Goal: Information Seeking & Learning: Learn about a topic

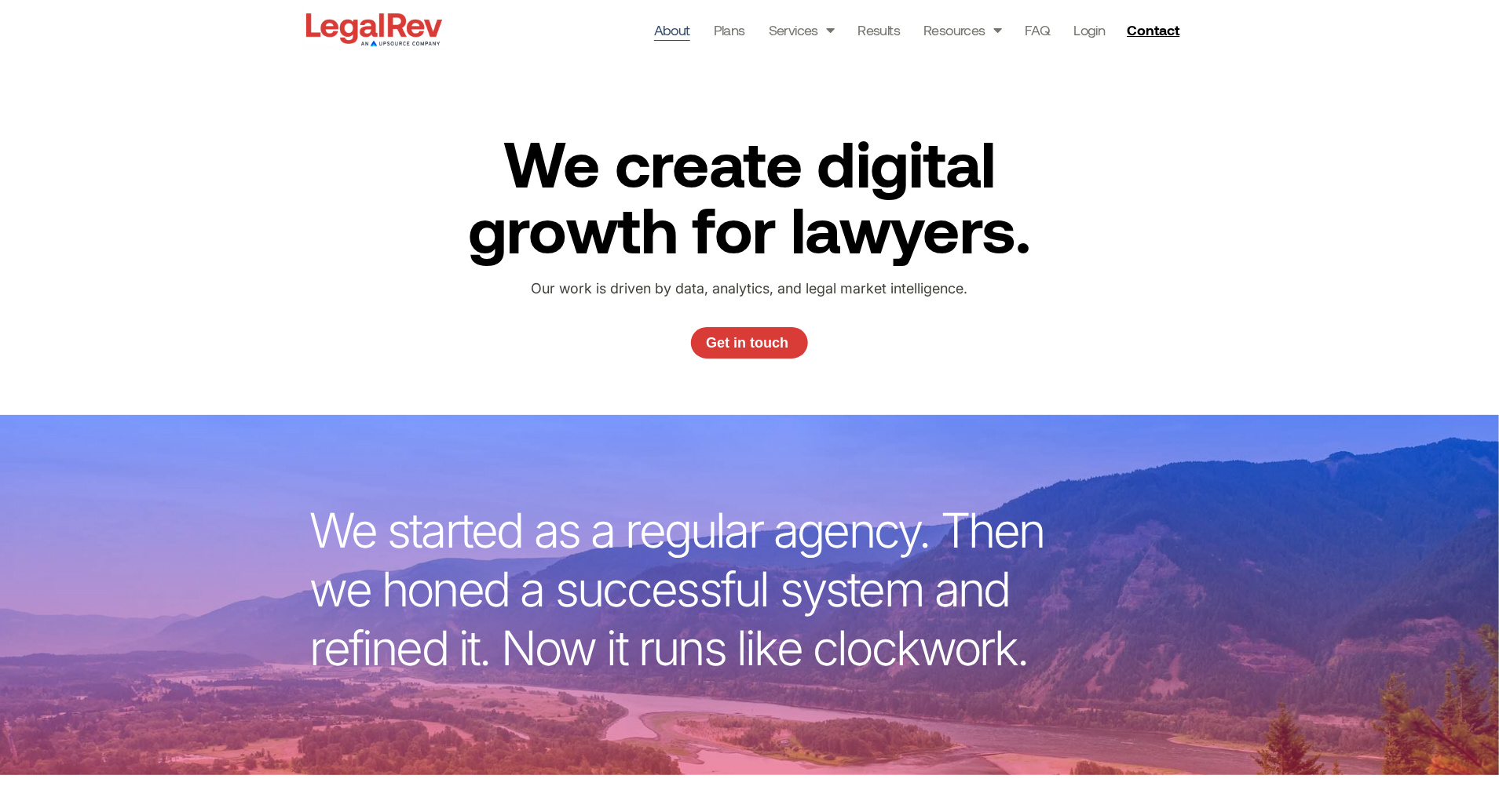
click at [397, 49] on div at bounding box center [374, 29] width 143 height 59
click at [391, 35] on img at bounding box center [374, 29] width 143 height 40
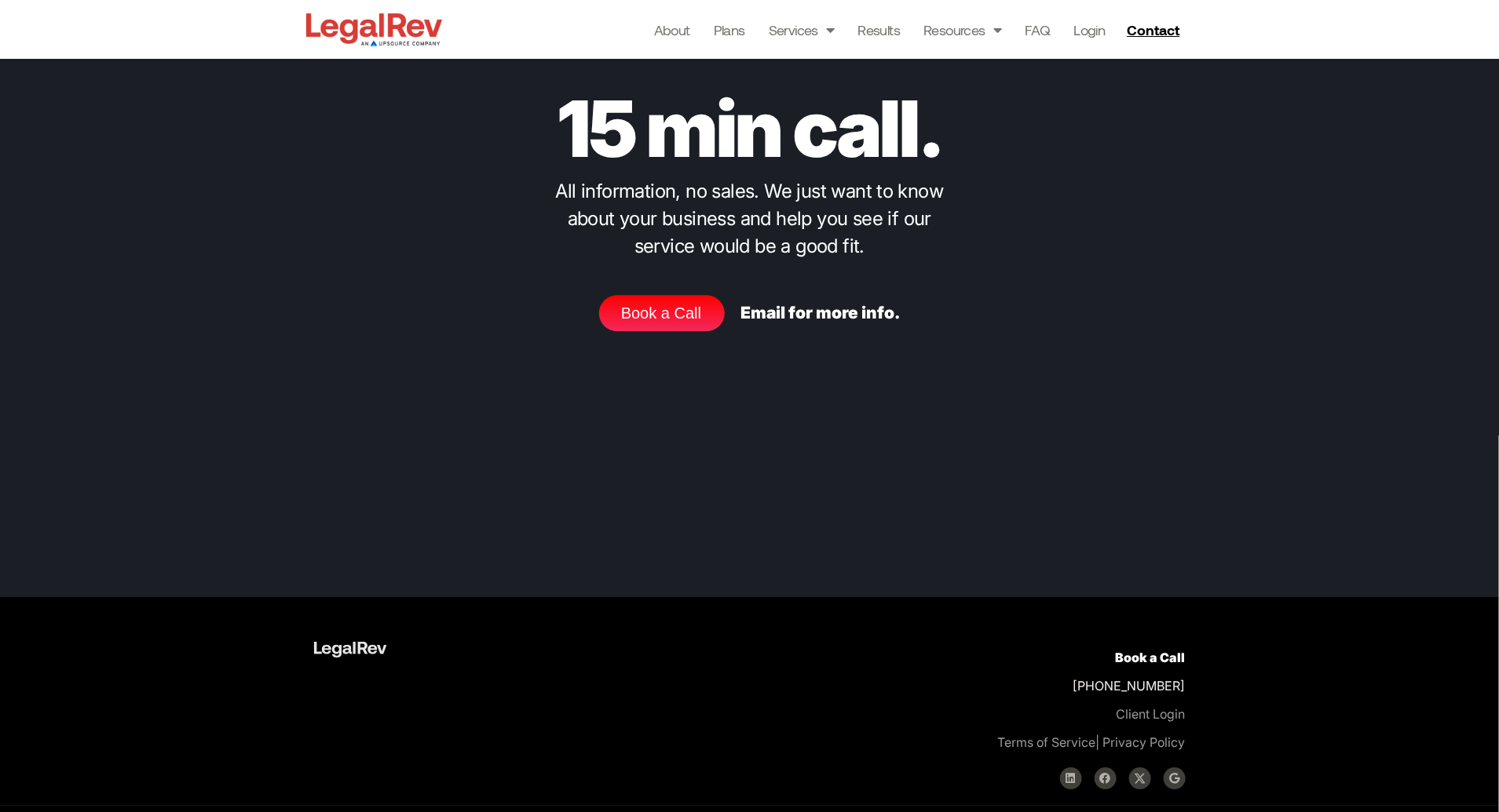
scroll to position [4936, 0]
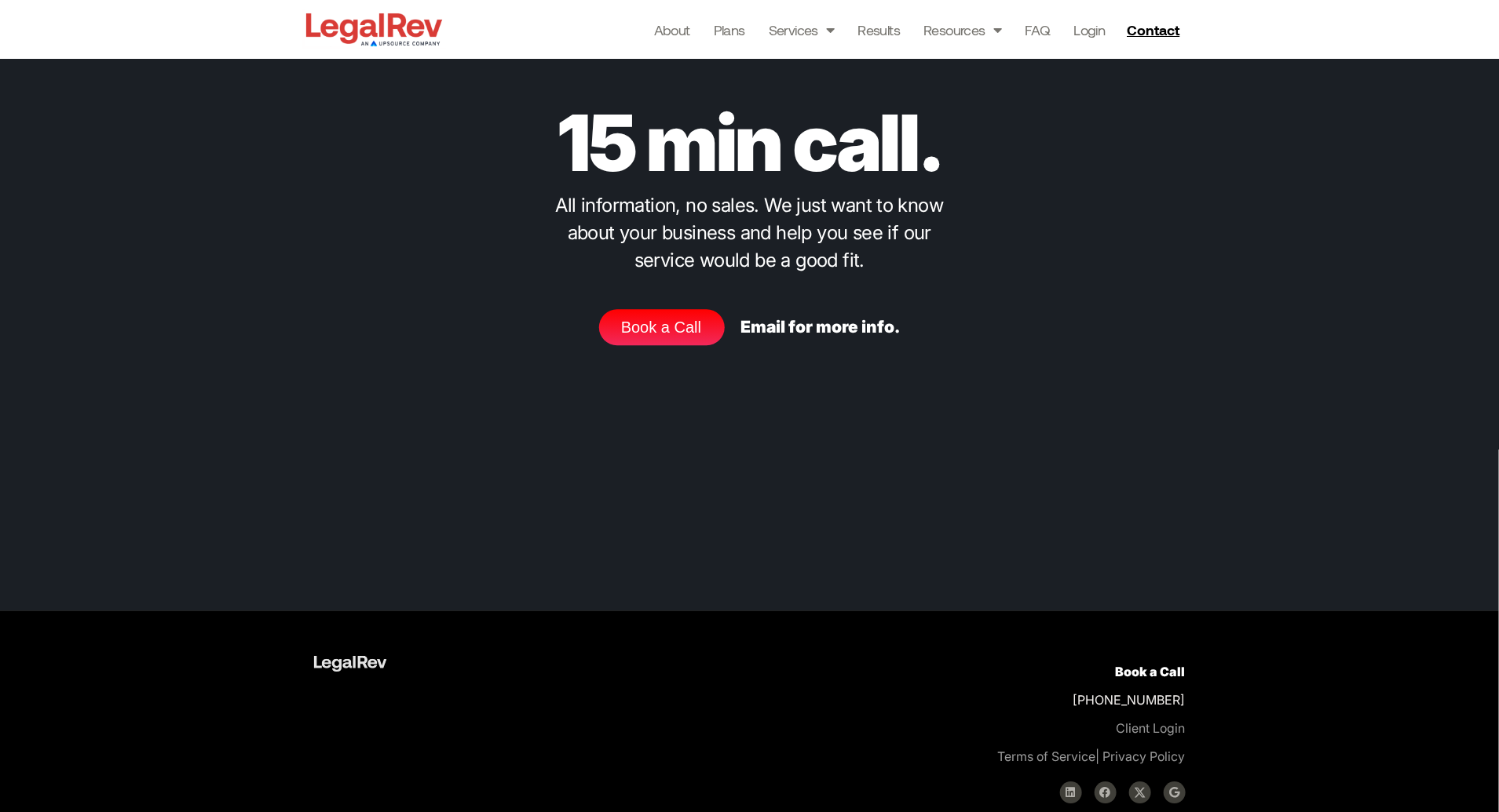
click at [981, 13] on link "Read More »" at bounding box center [975, 0] width 82 height 23
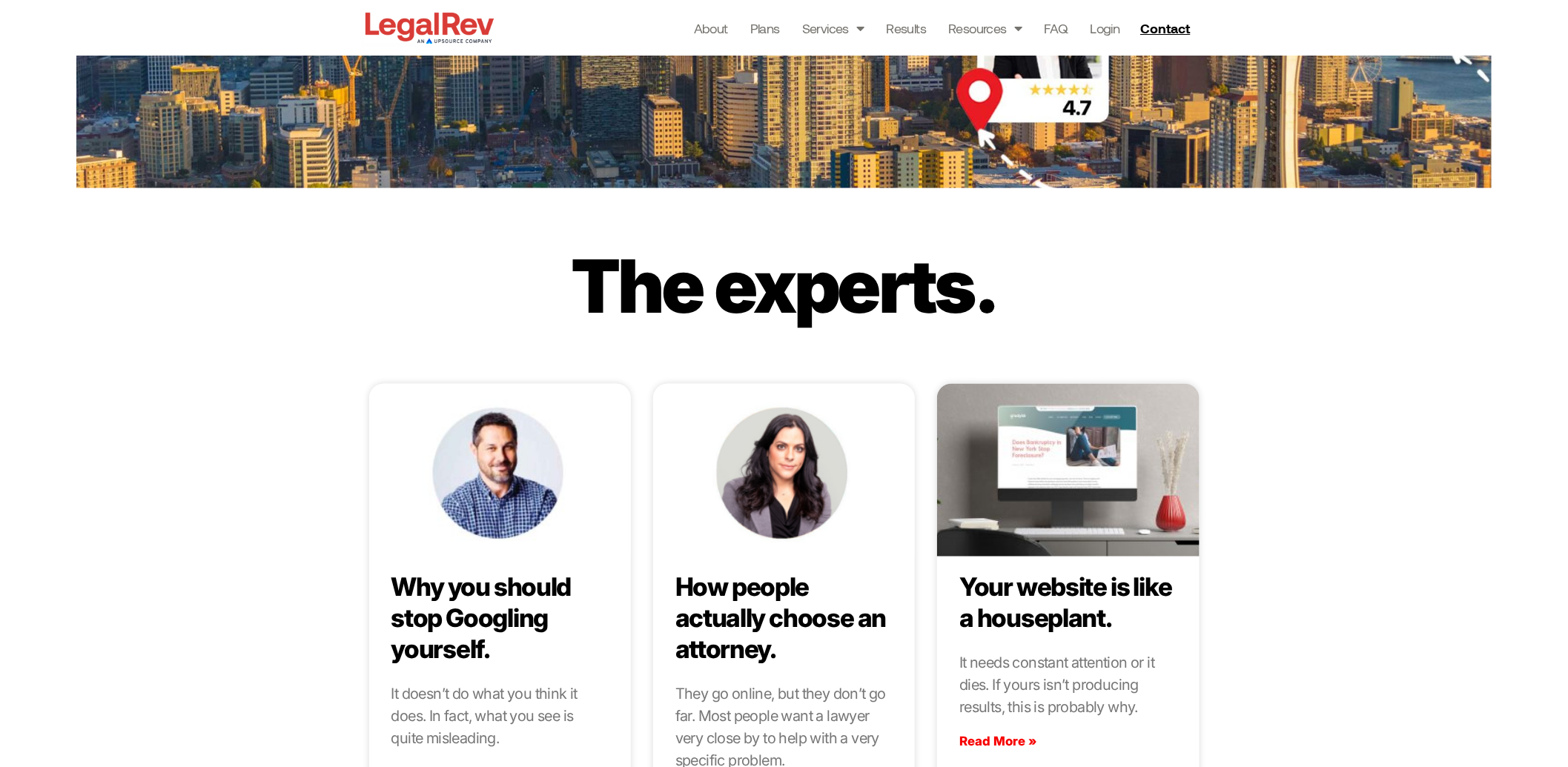
scroll to position [3922, 0]
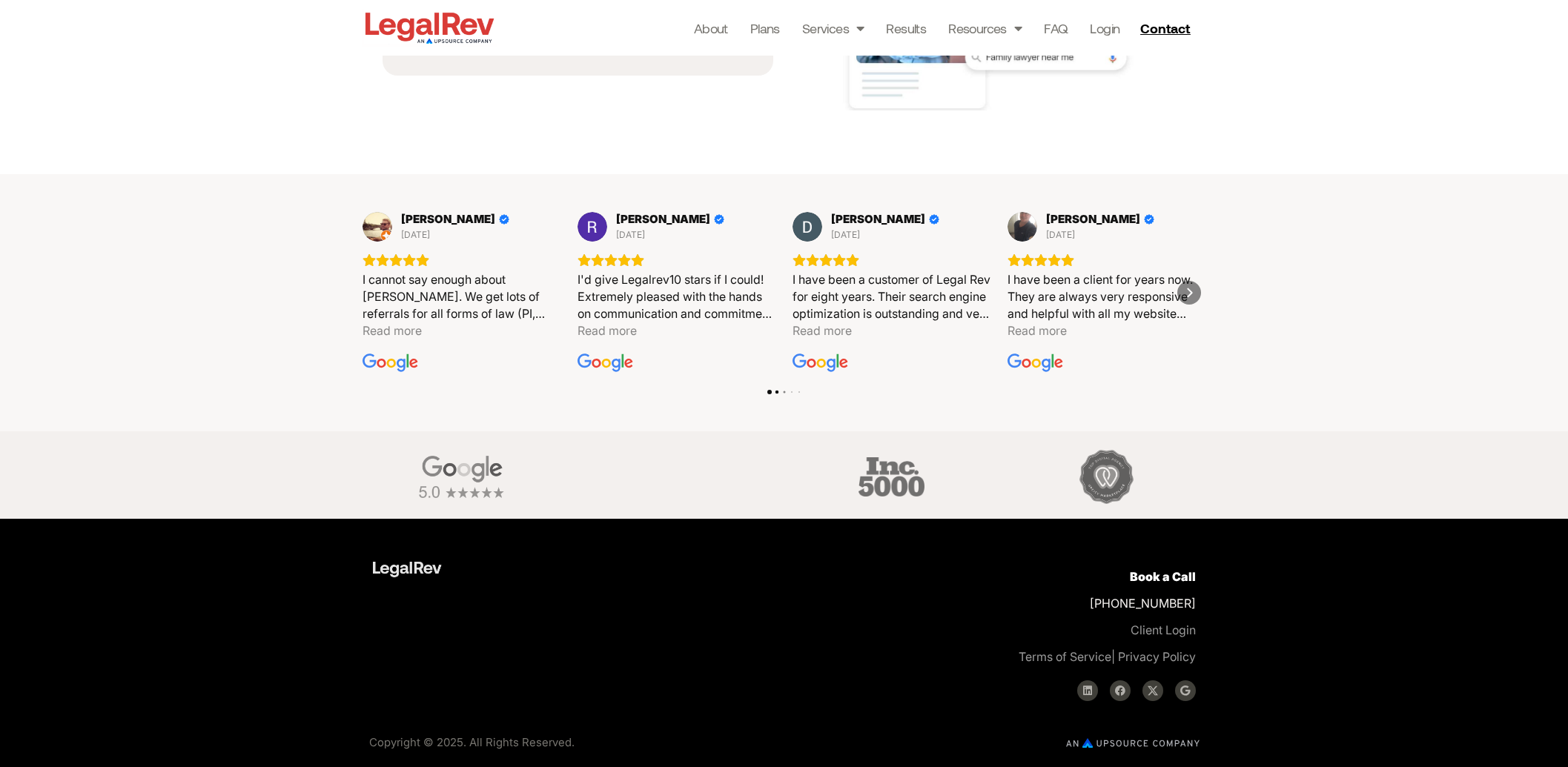
click at [776, 392] on div at bounding box center [777, 392] width 4 height 4
click at [787, 391] on div at bounding box center [972, 392] width 412 height 4
click at [791, 391] on div at bounding box center [791, 392] width 2 height 2
click at [795, 390] on div at bounding box center [965, 392] width 412 height 4
click at [793, 391] on div at bounding box center [791, 392] width 4 height 4
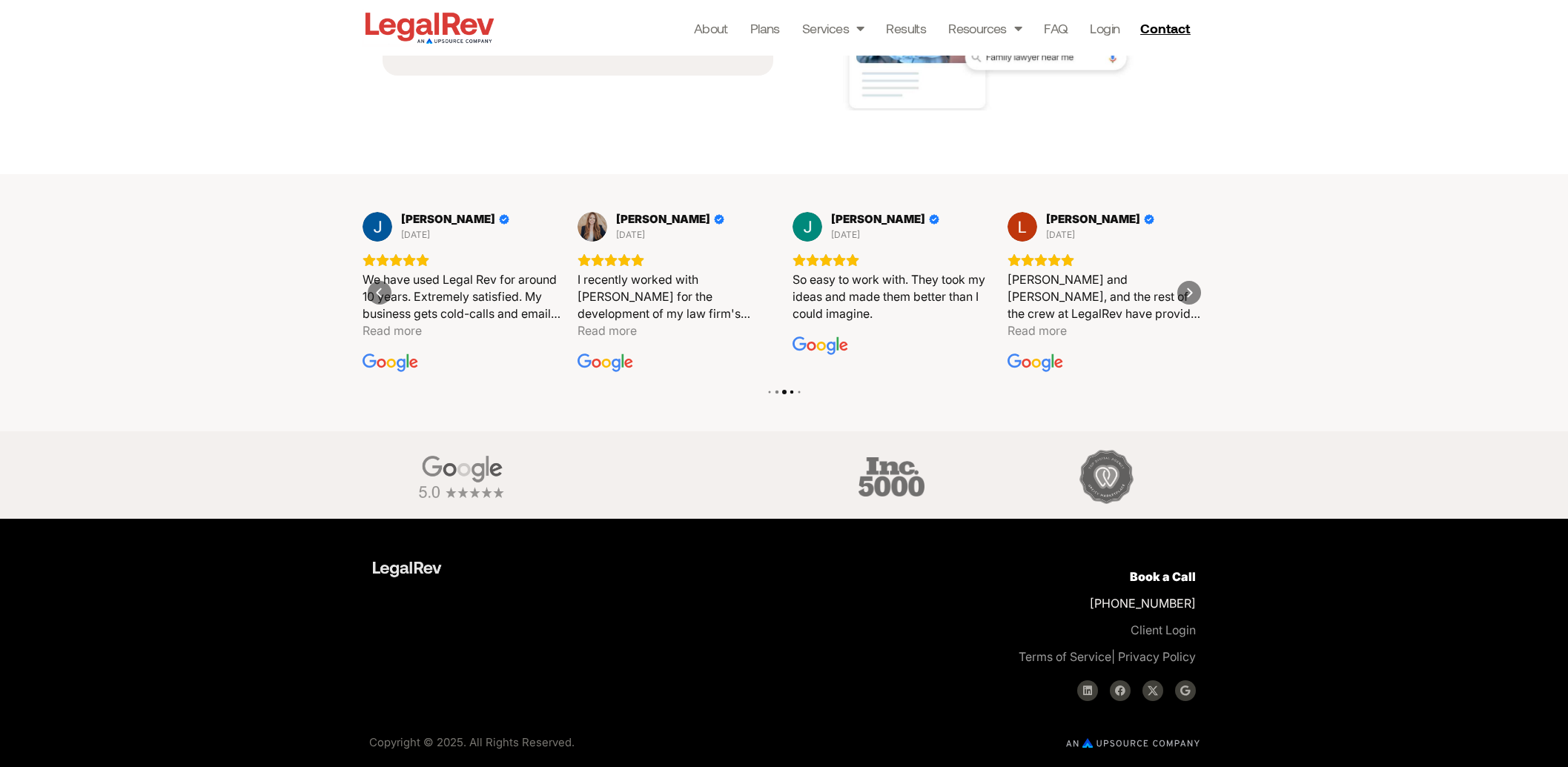
click at [793, 391] on div at bounding box center [791, 392] width 4 height 4
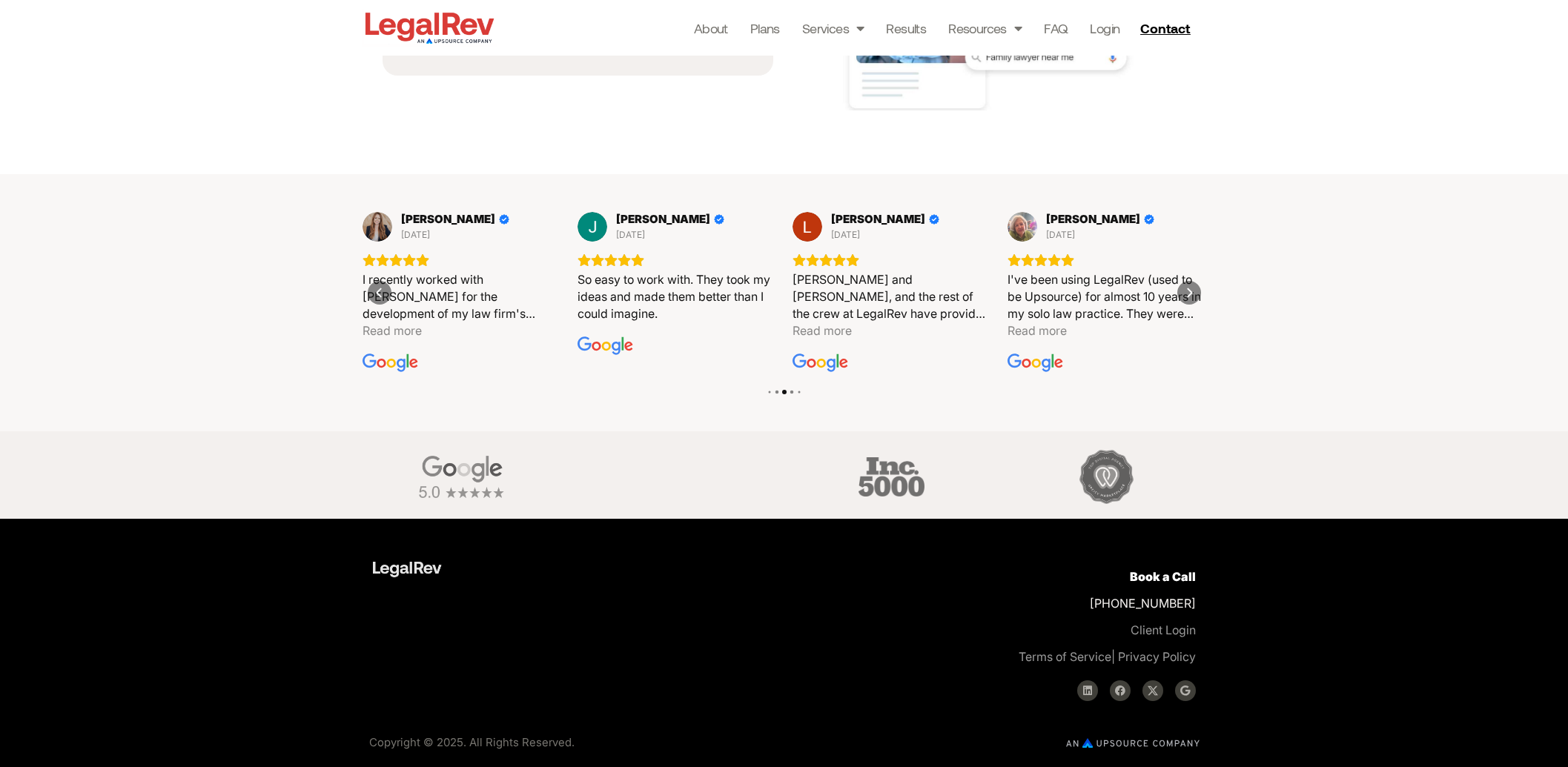
click at [795, 392] on div at bounding box center [950, 392] width 412 height 4
click at [791, 391] on div at bounding box center [791, 392] width 4 height 4
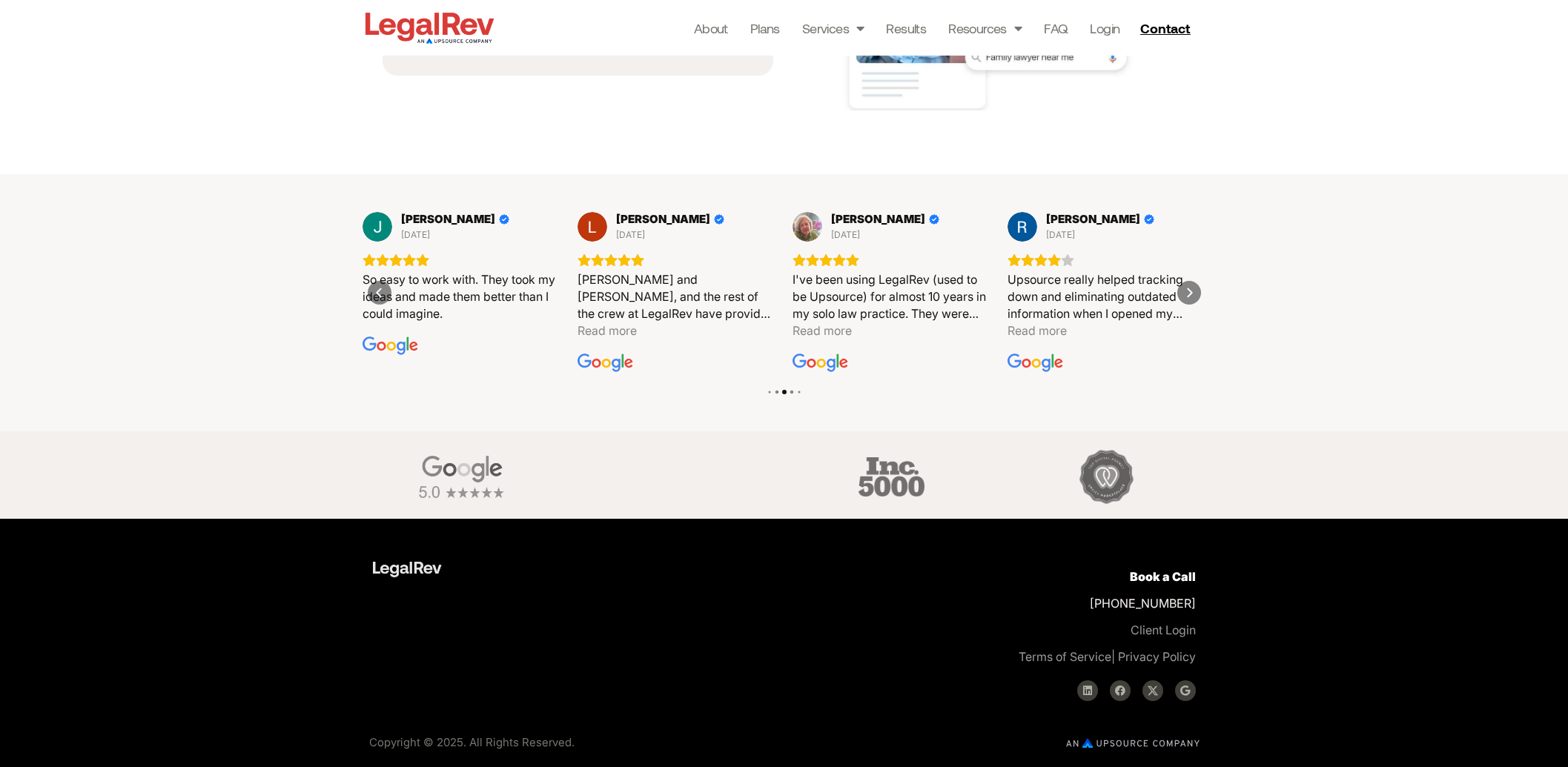
click at [795, 392] on div at bounding box center [943, 392] width 412 height 4
click at [791, 392] on div at bounding box center [791, 392] width 4 height 4
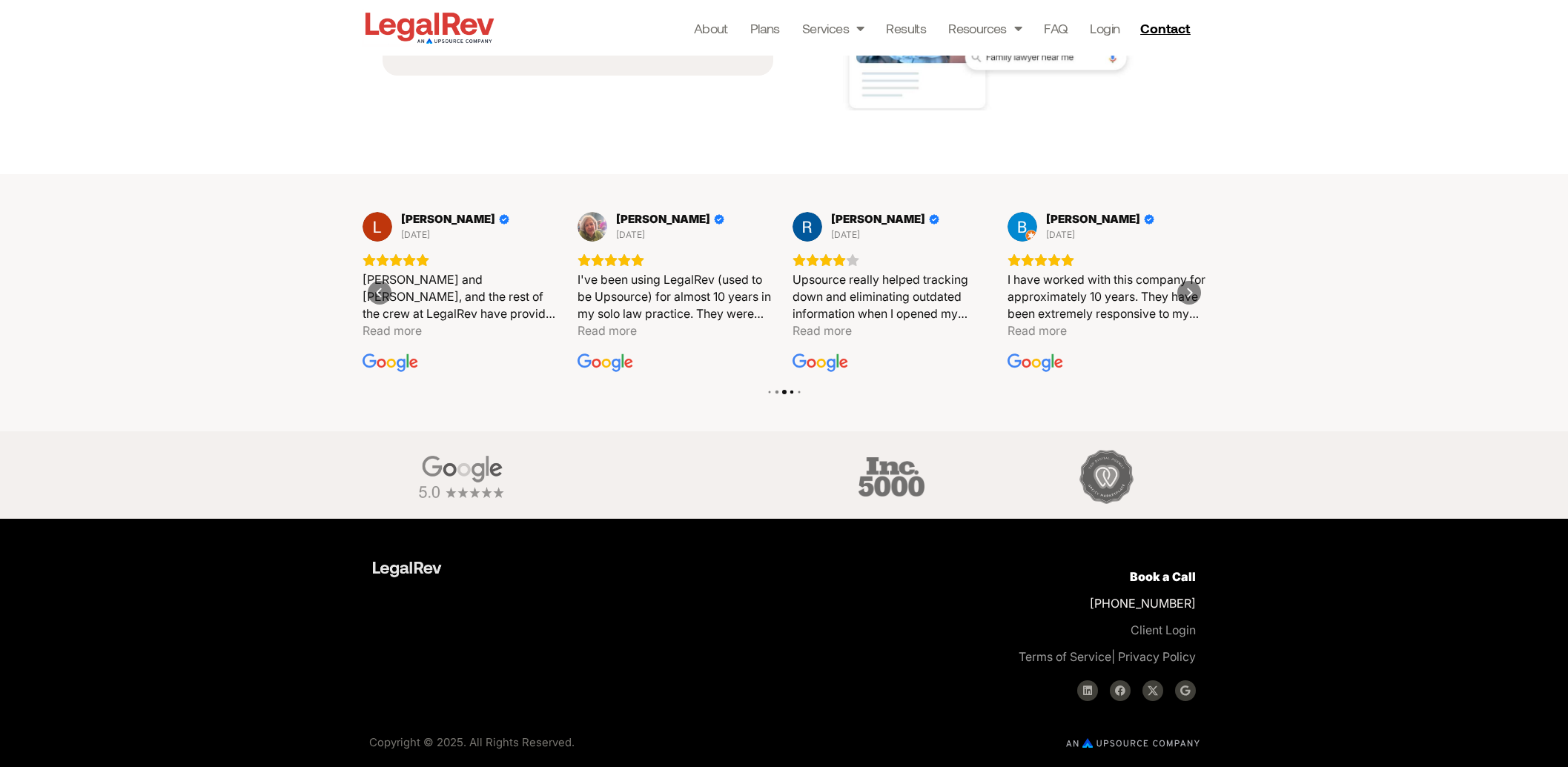
click at [791, 392] on div at bounding box center [791, 392] width 4 height 4
click at [793, 392] on div at bounding box center [791, 392] width 4 height 4
click at [1296, 288] on div "Jeff Holcomb 1 year ago We have used Legal Rev for around 10 years. Extremely s…" at bounding box center [784, 303] width 1568 height 257
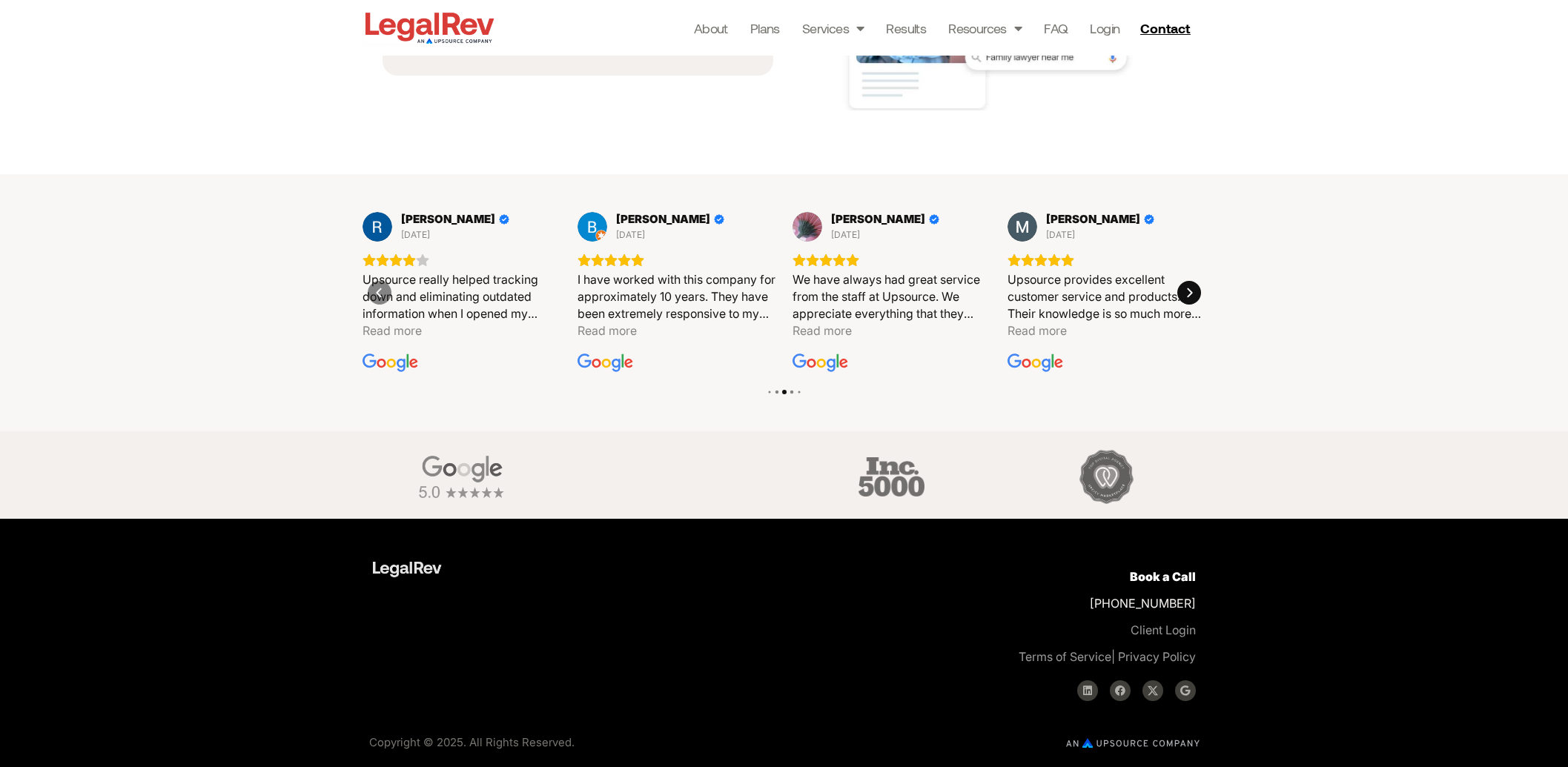
click at [1197, 294] on div "Next" at bounding box center [1189, 292] width 24 height 24
click at [1197, 293] on div "Next" at bounding box center [1189, 292] width 24 height 24
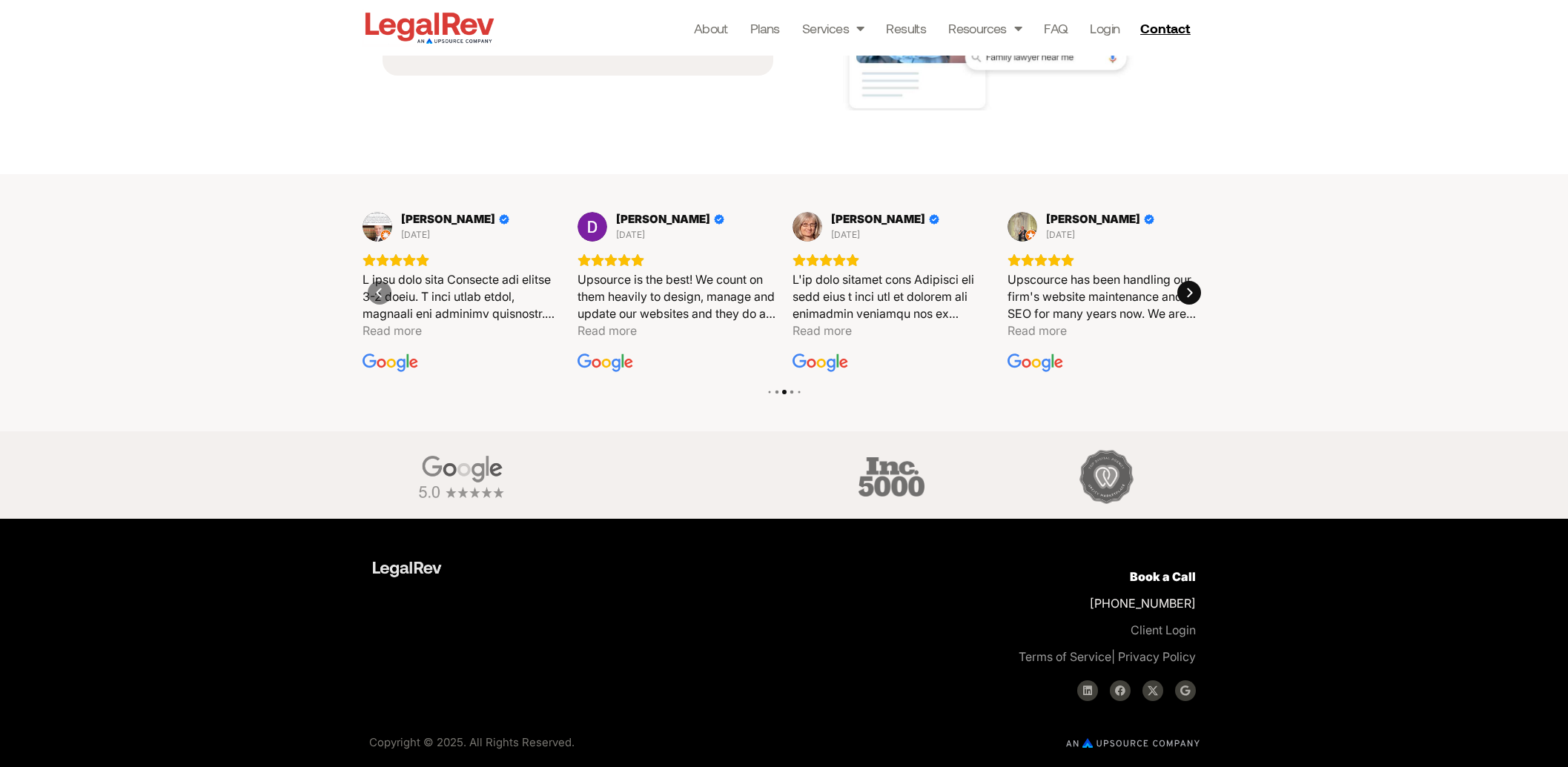
click at [1197, 293] on div "Next" at bounding box center [1189, 292] width 24 height 24
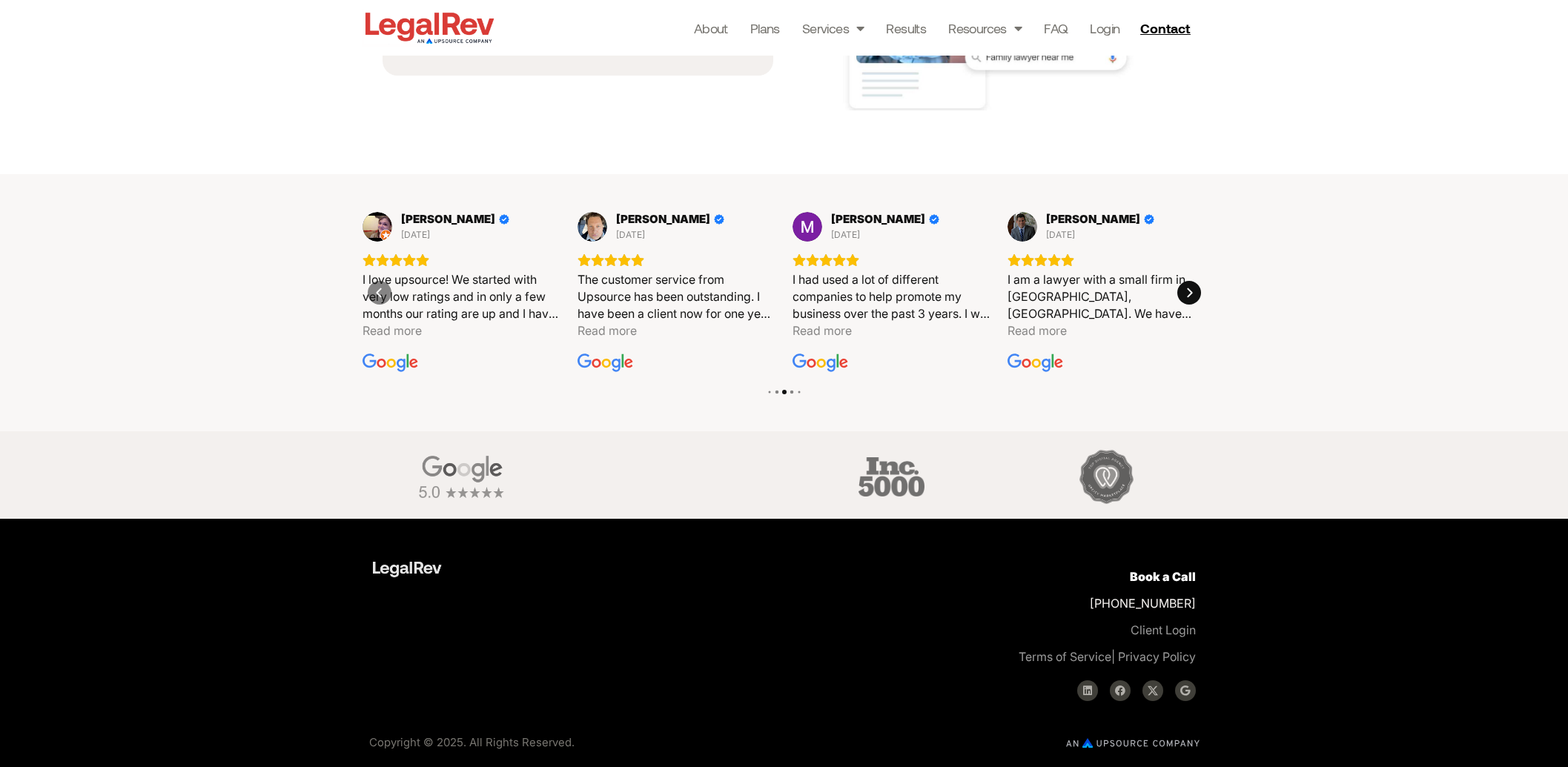
click at [1197, 293] on div "Next" at bounding box center [1189, 292] width 24 height 24
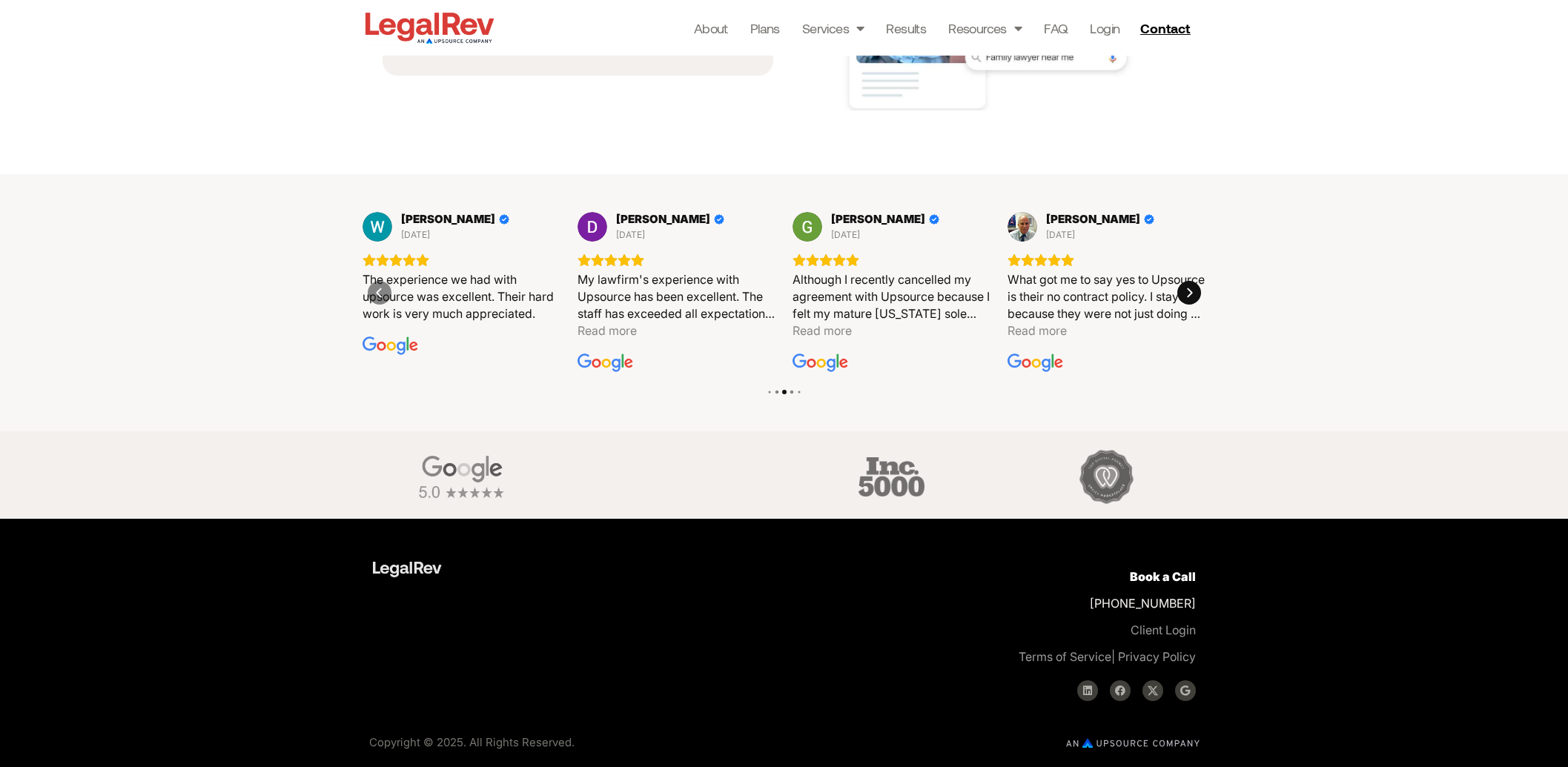
click at [1197, 293] on div "Next" at bounding box center [1189, 292] width 24 height 24
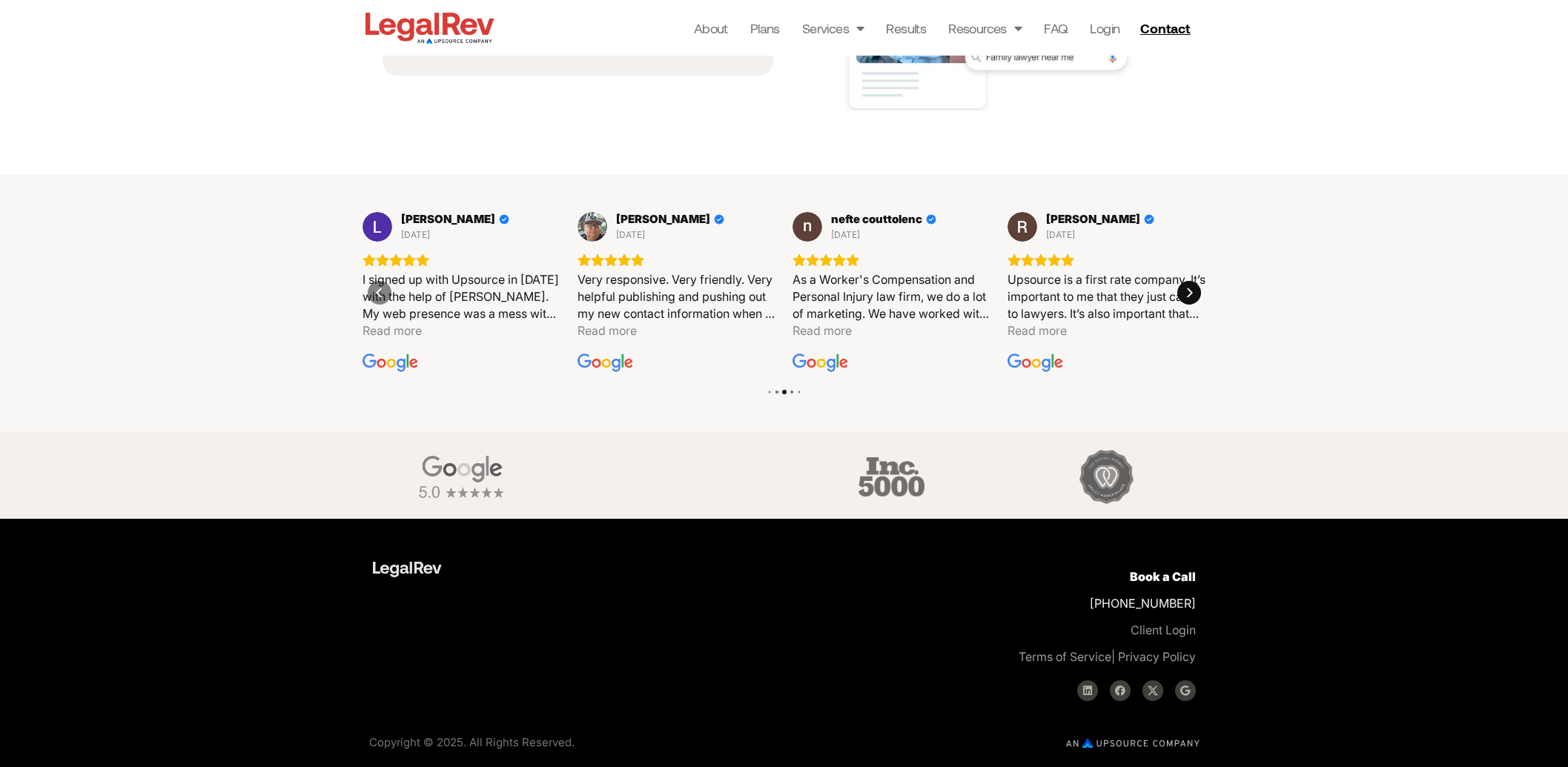
click at [1197, 293] on div "Next" at bounding box center [1189, 292] width 24 height 24
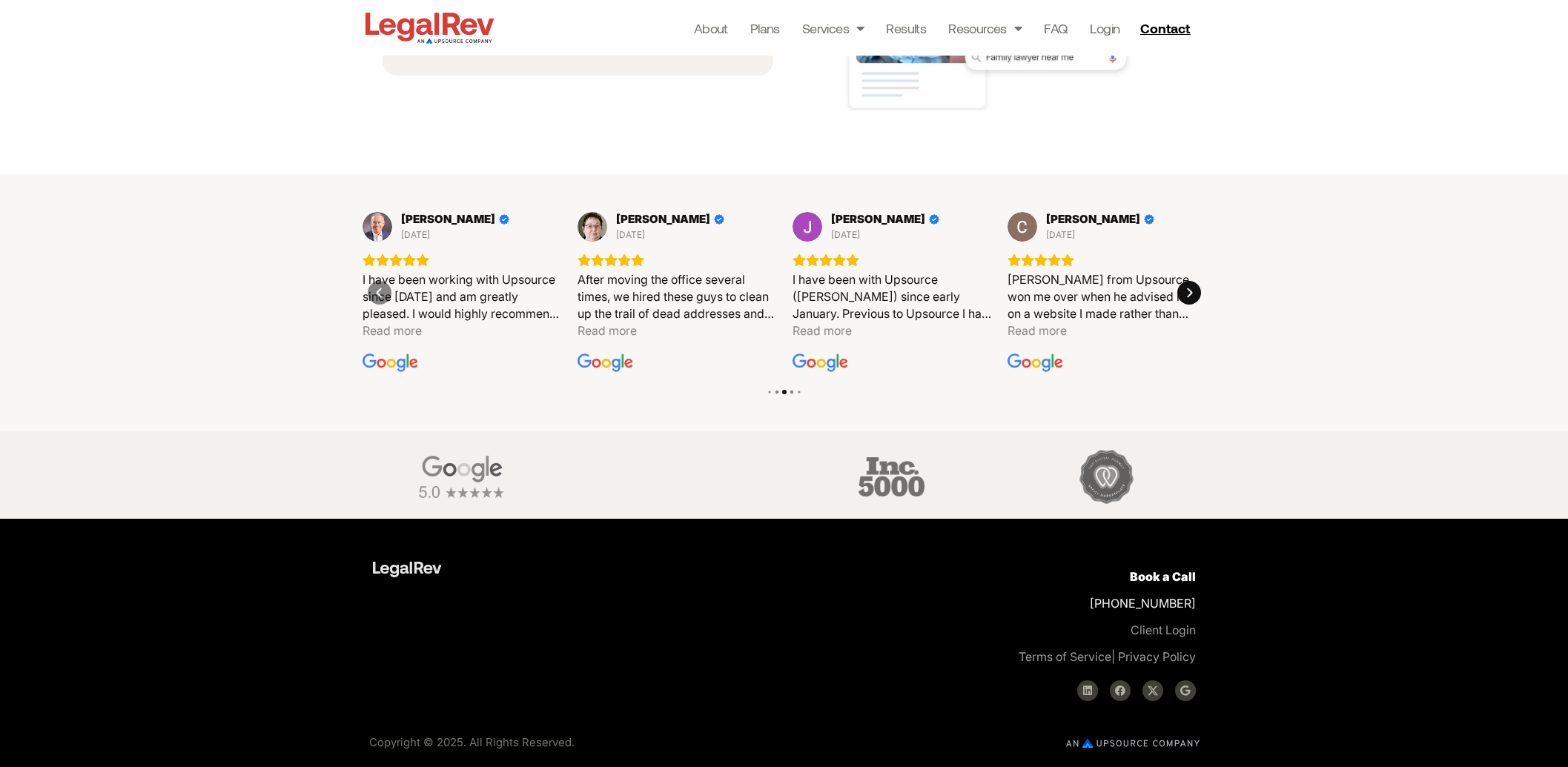
click at [1197, 293] on div "Next" at bounding box center [1189, 292] width 24 height 24
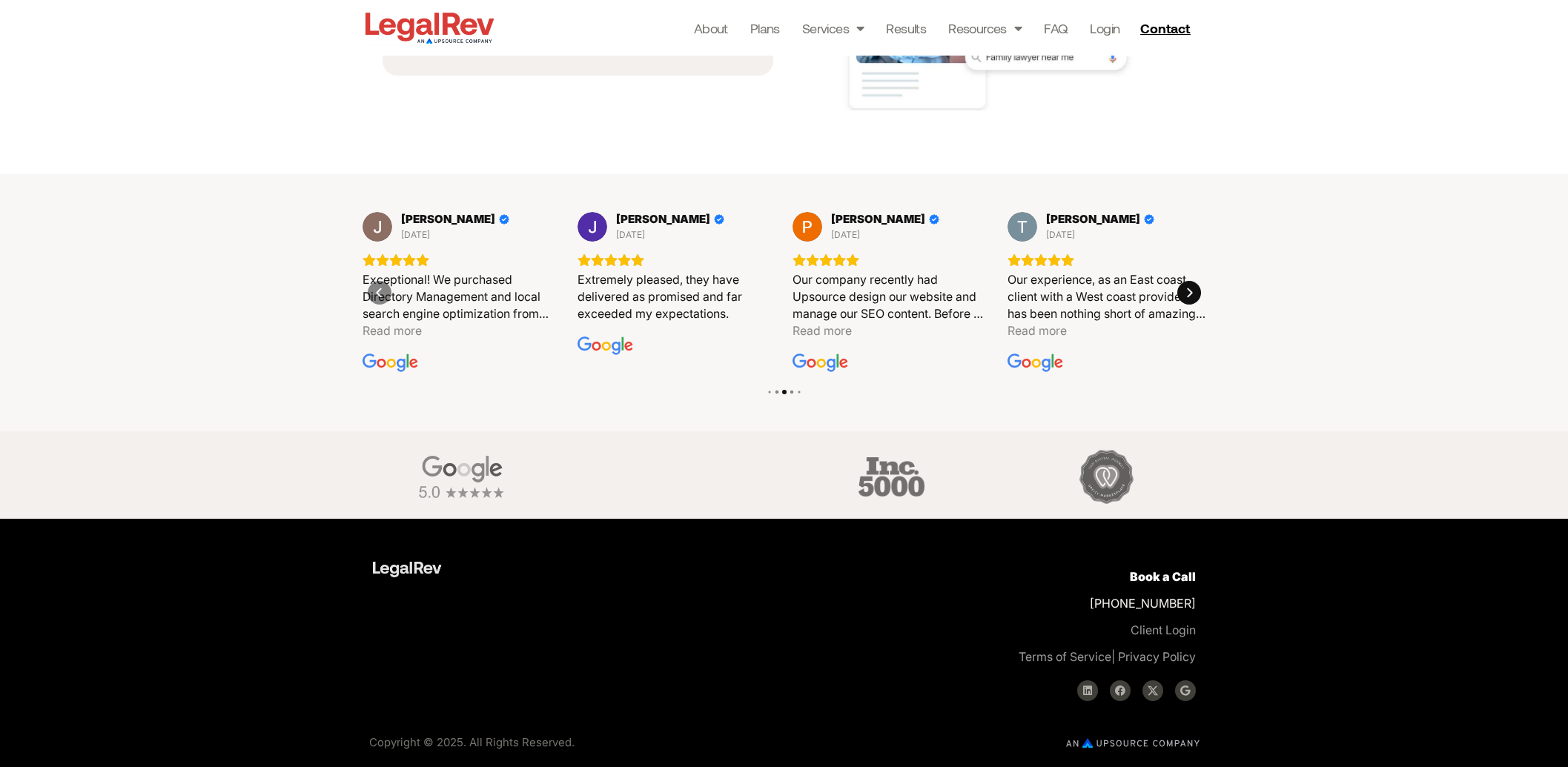
click at [1197, 293] on div "Next" at bounding box center [1189, 292] width 24 height 24
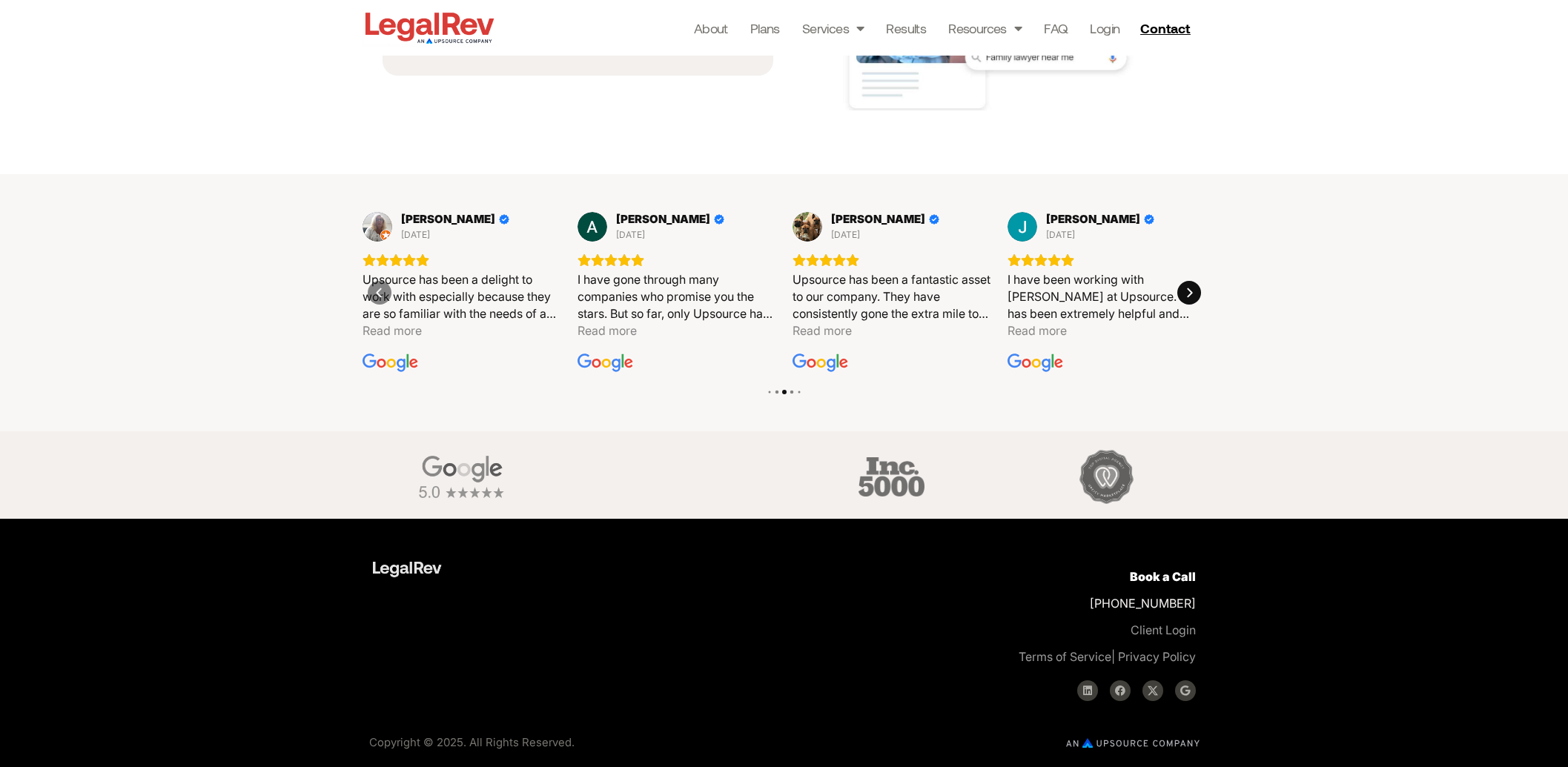
click at [1197, 293] on div "Next" at bounding box center [1189, 292] width 24 height 24
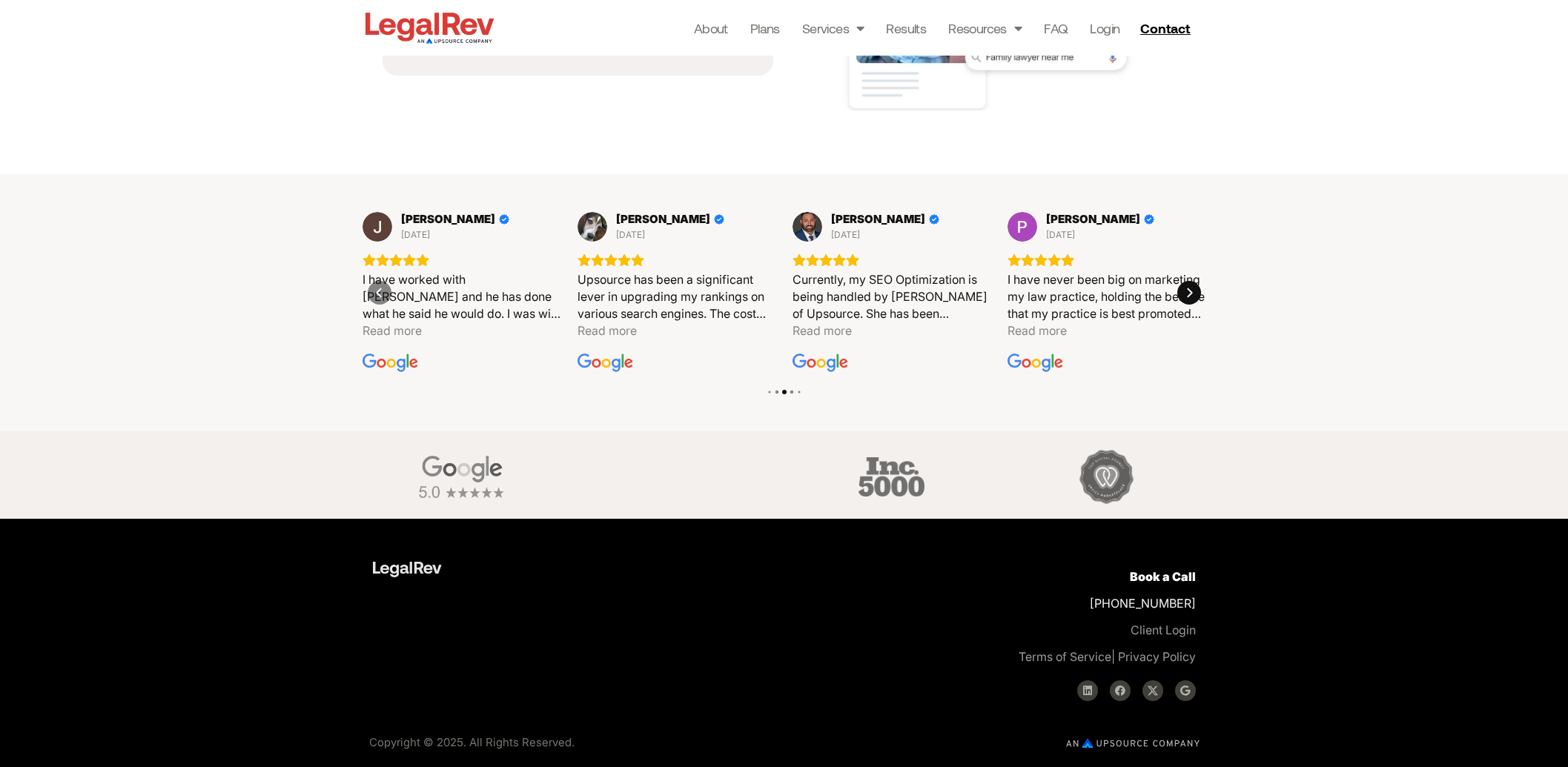
click at [1197, 293] on div "Next" at bounding box center [1189, 292] width 24 height 24
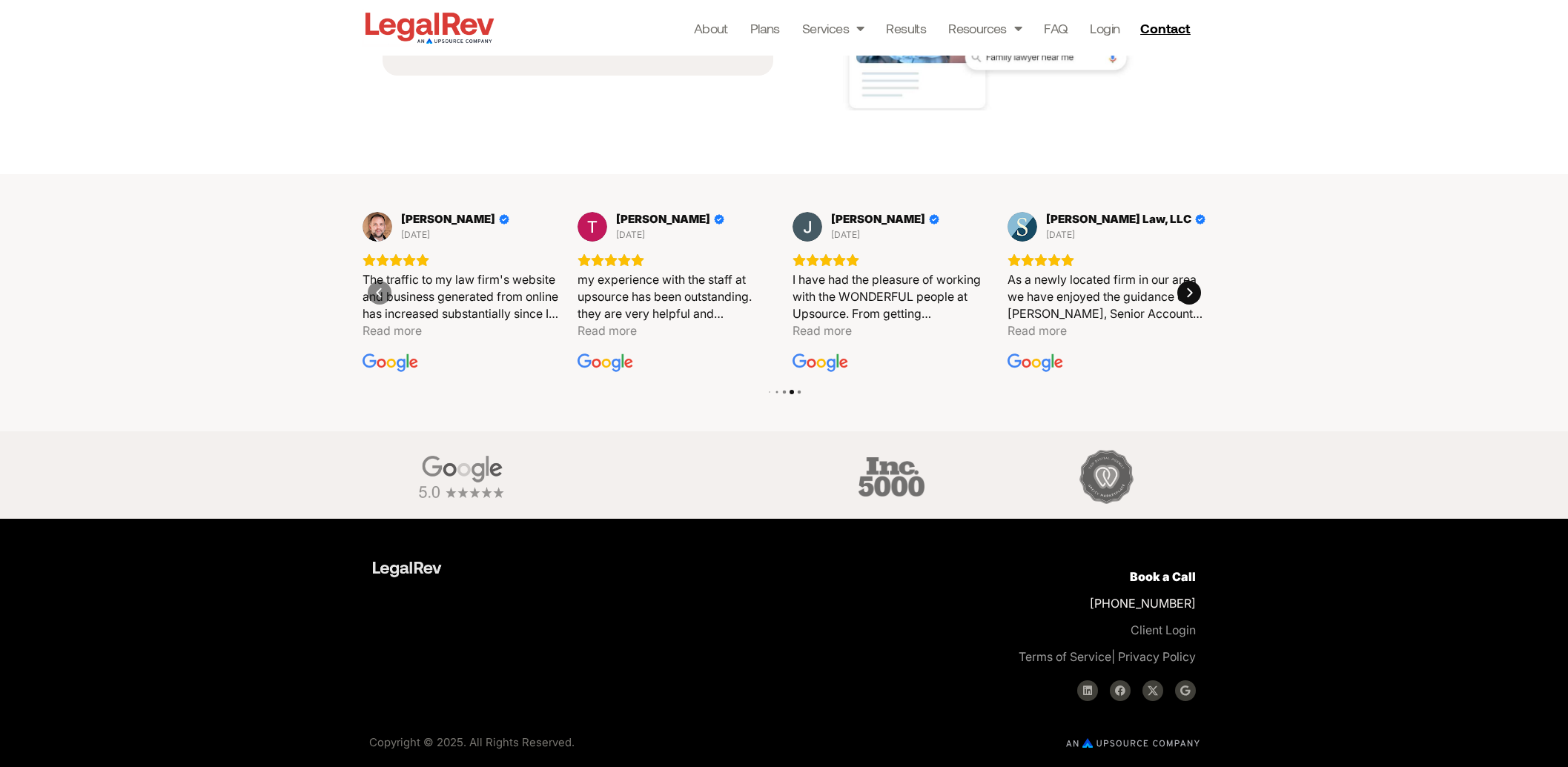
click at [1197, 293] on div "Next" at bounding box center [1189, 292] width 24 height 24
